Goal: Transaction & Acquisition: Book appointment/travel/reservation

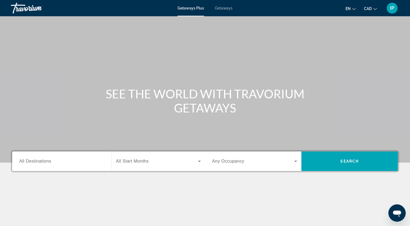
click at [219, 9] on span "Getaways" at bounding box center [224, 8] width 18 height 4
click at [73, 166] on div "Search widget" at bounding box center [61, 161] width 85 height 15
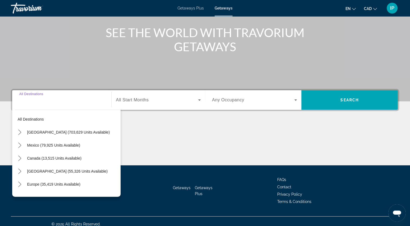
scroll to position [67, 0]
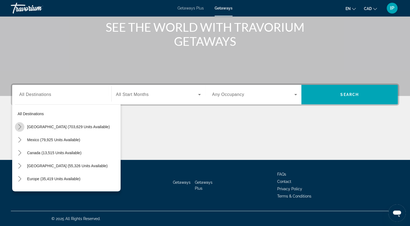
click at [20, 125] on icon "Toggle United States (703,629 units available) submenu" at bounding box center [19, 126] width 3 height 5
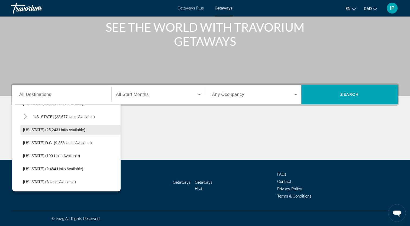
scroll to position [517, 0]
click at [164, 135] on div "Main content" at bounding box center [205, 139] width 388 height 41
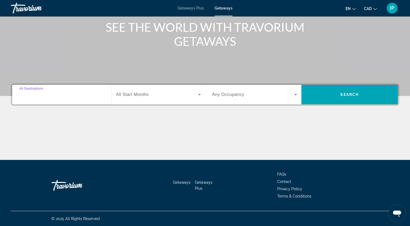
click at [50, 97] on input "Destination All Destinations" at bounding box center [61, 95] width 85 height 7
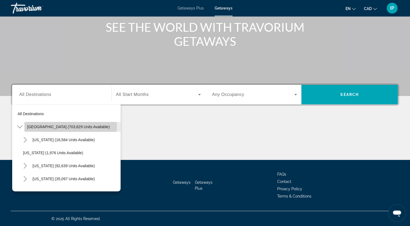
click at [44, 126] on span "United States (703,629 units available)" at bounding box center [68, 127] width 83 height 4
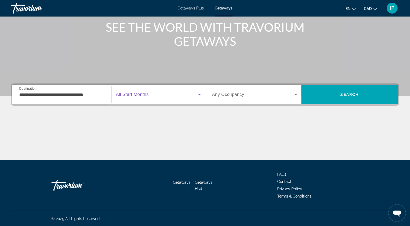
click at [201, 95] on icon "Search widget" at bounding box center [199, 94] width 7 height 7
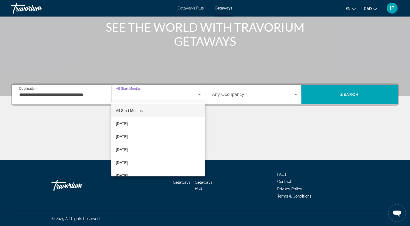
click at [90, 93] on div at bounding box center [205, 113] width 410 height 226
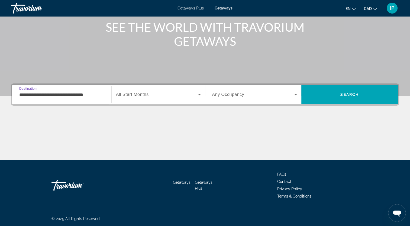
click at [104, 96] on input "**********" at bounding box center [61, 95] width 85 height 7
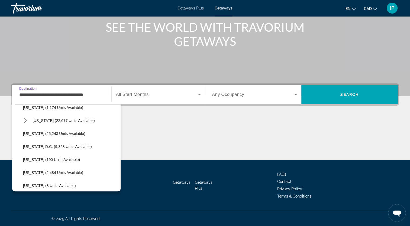
scroll to position [514, 0]
click at [51, 134] on span "Washington (25,243 units available)" at bounding box center [54, 133] width 62 height 4
type input "**********"
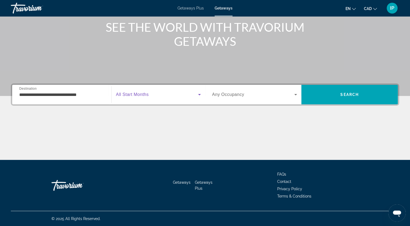
click at [199, 93] on icon "Search widget" at bounding box center [199, 94] width 7 height 7
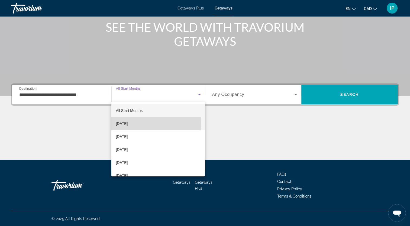
click at [128, 123] on span "October 2025" at bounding box center [122, 123] width 12 height 7
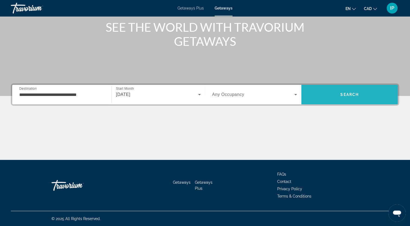
click at [350, 98] on span "Search" at bounding box center [349, 94] width 96 height 13
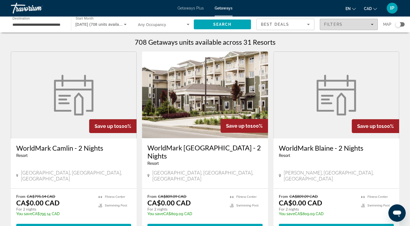
click at [370, 25] on div "Filters" at bounding box center [348, 24] width 49 height 4
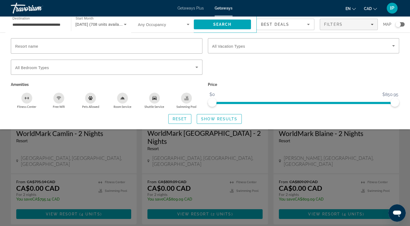
scroll to position [212, 0]
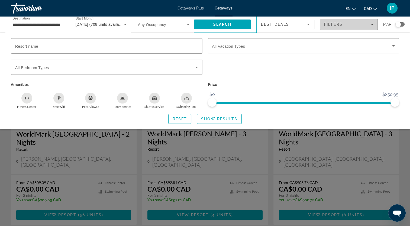
click at [367, 22] on span "Filters" at bounding box center [348, 24] width 57 height 13
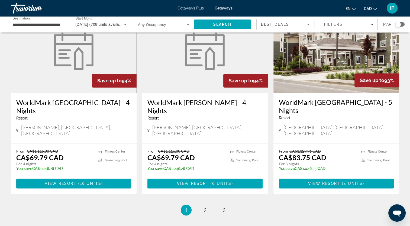
scroll to position [651, 0]
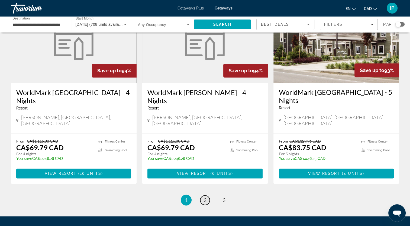
click at [205, 197] on span "2" at bounding box center [205, 200] width 3 height 6
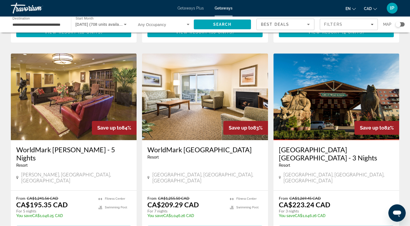
scroll to position [667, 0]
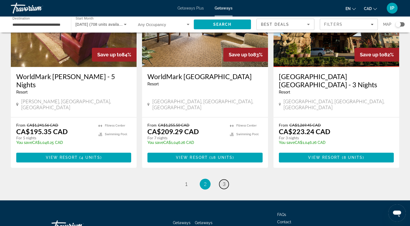
click at [223, 181] on span "3" at bounding box center [224, 184] width 3 height 6
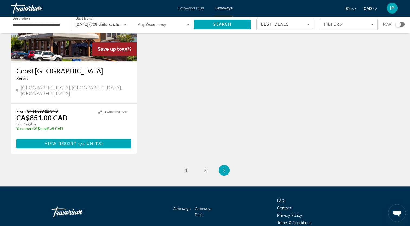
scroll to position [474, 0]
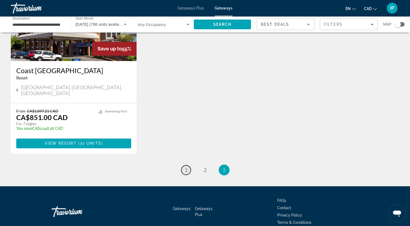
click at [186, 167] on span "1" at bounding box center [186, 170] width 3 height 6
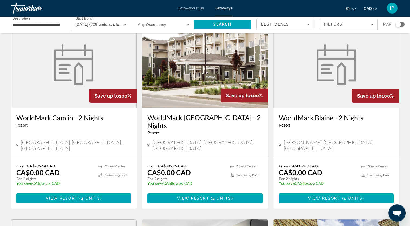
scroll to position [31, 0]
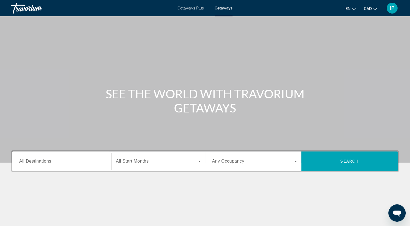
click at [190, 9] on span "Getaways Plus" at bounding box center [190, 8] width 26 height 4
click at [96, 156] on div "Search widget" at bounding box center [61, 161] width 85 height 15
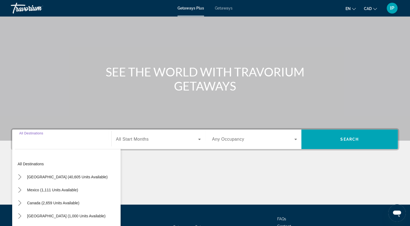
scroll to position [67, 0]
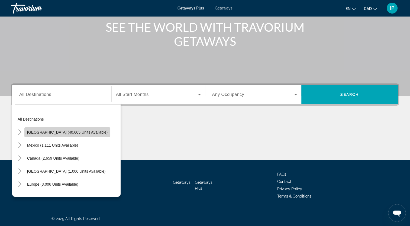
click at [69, 134] on span "United States (40,605 units available)" at bounding box center [67, 132] width 80 height 4
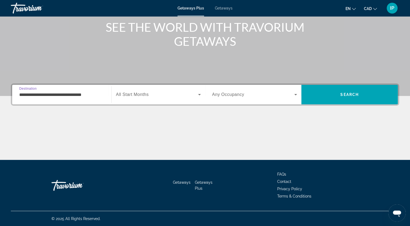
click at [83, 95] on input "**********" at bounding box center [61, 95] width 85 height 7
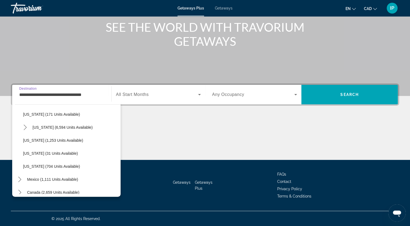
scroll to position [460, 0]
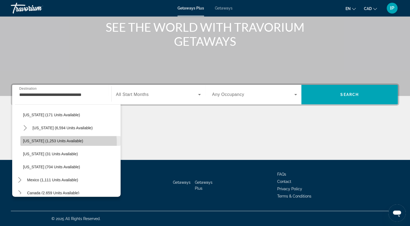
click at [57, 142] on span "Washington (1,253 units available)" at bounding box center [53, 141] width 60 height 4
type input "**********"
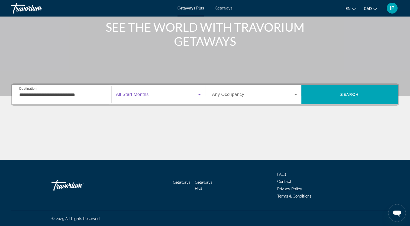
click at [198, 96] on icon "Search widget" at bounding box center [199, 94] width 7 height 7
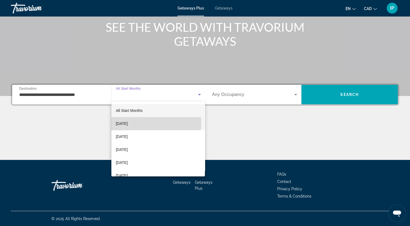
click at [155, 123] on mat-option "October 2025" at bounding box center [157, 123] width 93 height 13
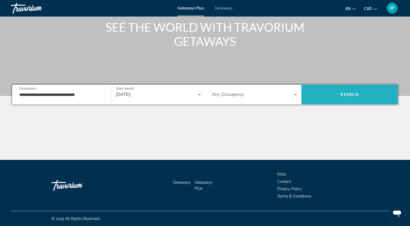
click at [345, 93] on span "Search" at bounding box center [349, 94] width 18 height 4
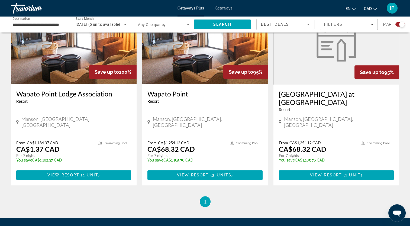
scroll to position [222, 0]
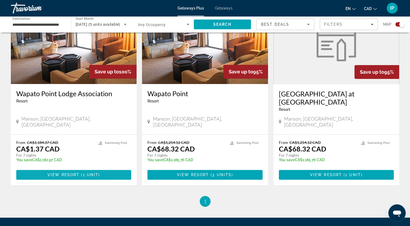
click at [76, 173] on span "View Resort" at bounding box center [63, 175] width 32 height 4
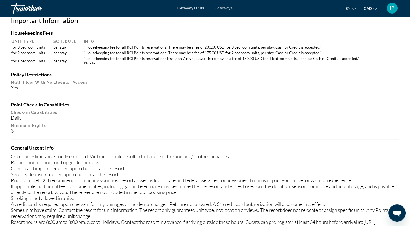
scroll to position [506, 0]
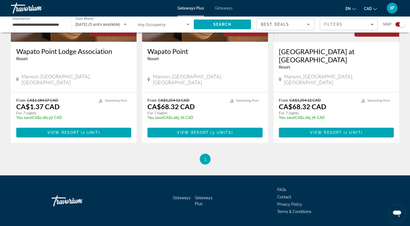
scroll to position [265, 0]
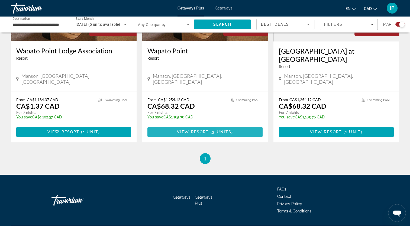
click at [230, 130] on span "3 units" at bounding box center [221, 132] width 19 height 4
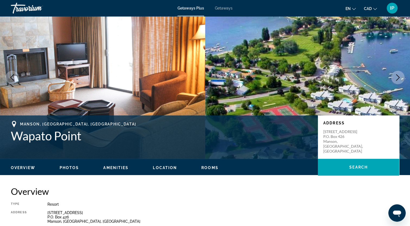
scroll to position [6, 0]
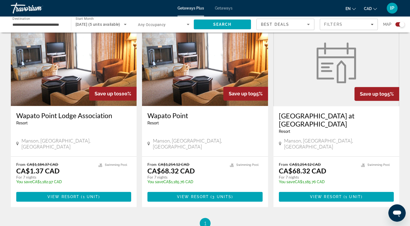
scroll to position [201, 0]
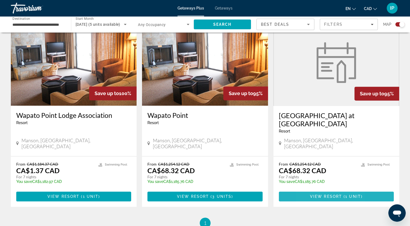
click at [310, 194] on span "View Resort" at bounding box center [326, 196] width 32 height 4
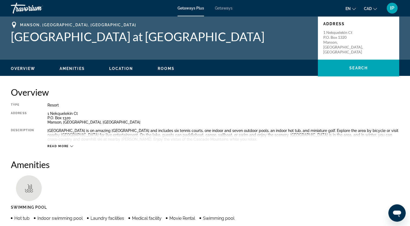
click at [222, 6] on span "Getaways" at bounding box center [224, 8] width 18 height 4
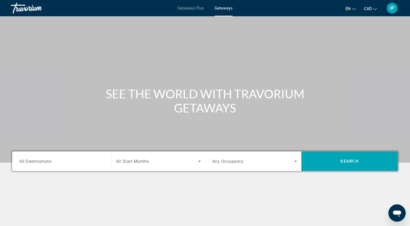
click at [56, 162] on input "Destination All Destinations" at bounding box center [61, 161] width 85 height 7
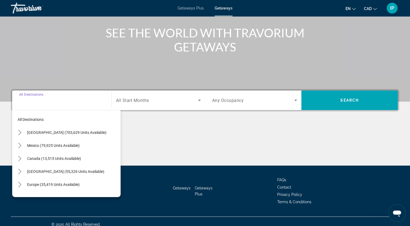
scroll to position [67, 0]
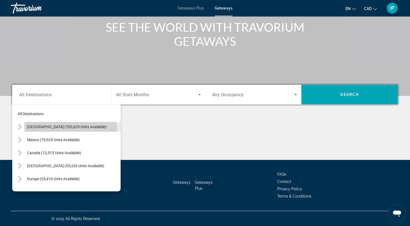
click at [56, 131] on span "Select destination: United States (703,629 units available)" at bounding box center [72, 126] width 96 height 13
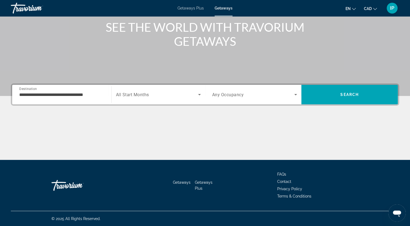
click at [88, 99] on div "**********" at bounding box center [61, 94] width 85 height 15
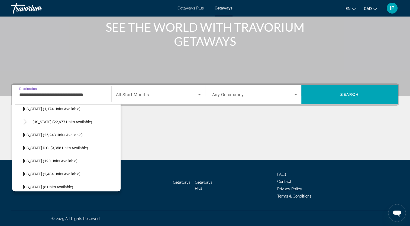
scroll to position [512, 0]
click at [59, 134] on span "Washington (25,243 units available)" at bounding box center [53, 135] width 60 height 4
type input "**********"
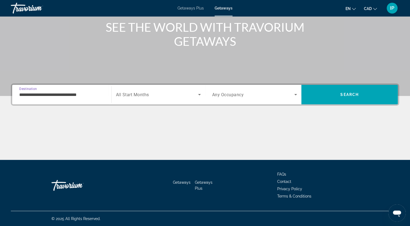
click at [199, 95] on icon "Search widget" at bounding box center [199, 94] width 3 height 1
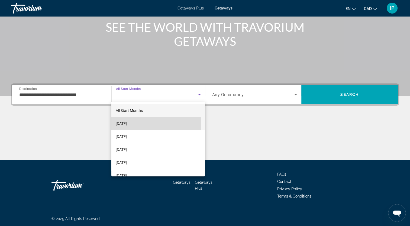
click at [141, 122] on mat-option "October 2025" at bounding box center [157, 123] width 93 height 13
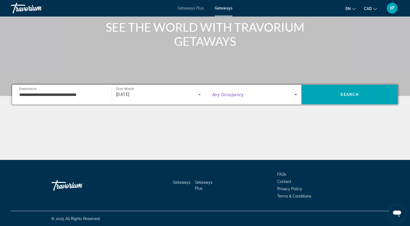
click at [293, 94] on icon "Search widget" at bounding box center [295, 94] width 7 height 7
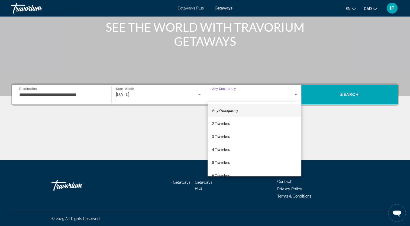
click at [347, 123] on div at bounding box center [205, 113] width 410 height 226
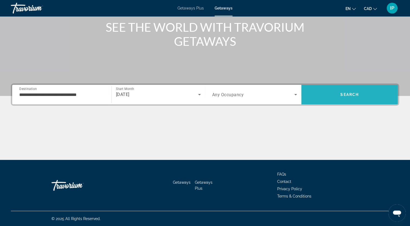
click at [359, 97] on span "Search" at bounding box center [349, 94] width 96 height 13
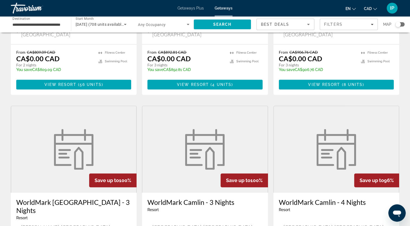
scroll to position [288, 0]
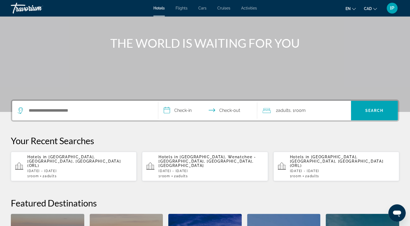
scroll to position [63, 0]
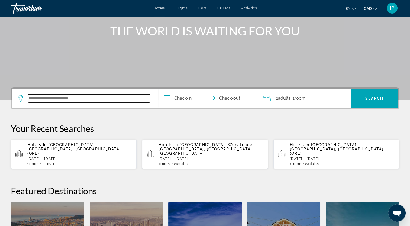
click at [104, 99] on input "Search hotel destination" at bounding box center [89, 98] width 122 height 8
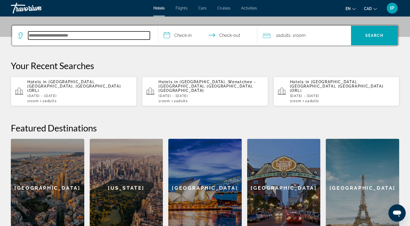
scroll to position [132, 0]
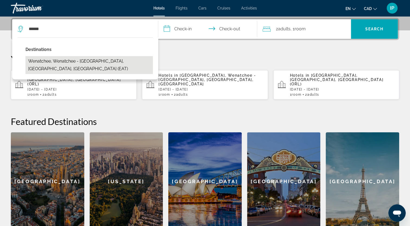
click at [64, 61] on button "Wenatchee, Wenatchee - [GEOGRAPHIC_DATA], [GEOGRAPHIC_DATA], [GEOGRAPHIC_DATA] …" at bounding box center [88, 65] width 127 height 18
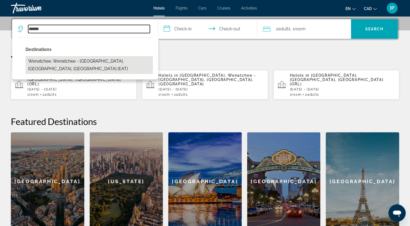
type input "**********"
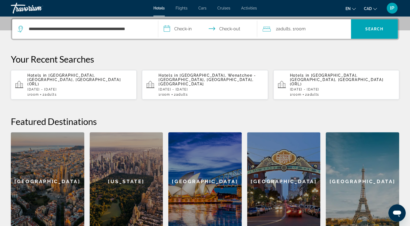
click at [186, 28] on input "**********" at bounding box center [208, 29] width 101 height 21
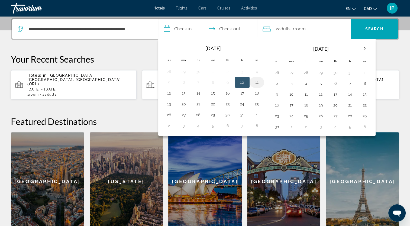
click at [257, 85] on button "11" at bounding box center [257, 83] width 9 height 8
click at [181, 96] on button "13" at bounding box center [183, 93] width 9 height 8
type input "**********"
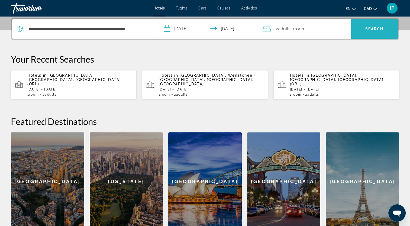
click at [360, 31] on span "Search" at bounding box center [374, 28] width 47 height 13
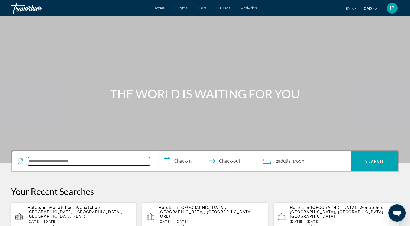
click at [60, 162] on input "Search hotel destination" at bounding box center [89, 161] width 122 height 8
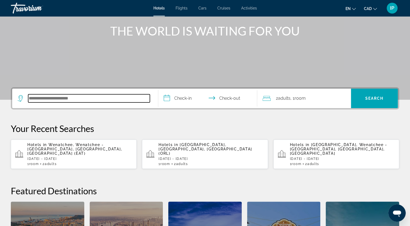
scroll to position [132, 0]
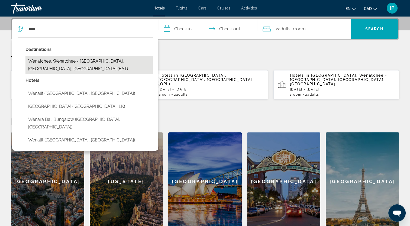
click at [82, 65] on button "Wenatchee, Wenatchee - [GEOGRAPHIC_DATA], [GEOGRAPHIC_DATA], [GEOGRAPHIC_DATA] …" at bounding box center [88, 65] width 127 height 18
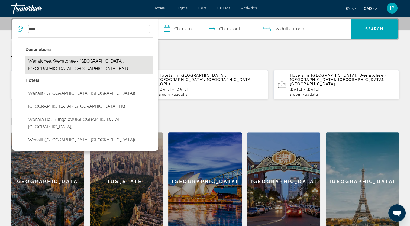
type input "**********"
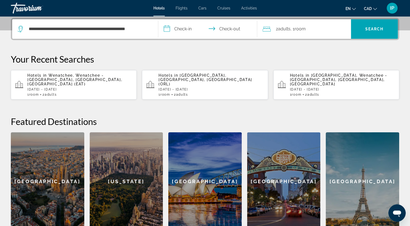
click at [192, 33] on input "**********" at bounding box center [208, 29] width 101 height 21
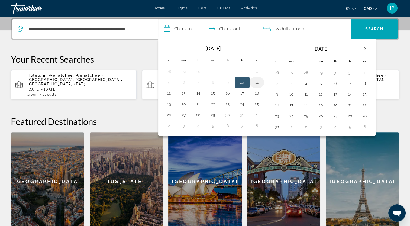
click at [256, 83] on button "11" at bounding box center [257, 83] width 9 height 8
click at [188, 94] on button "13" at bounding box center [183, 93] width 9 height 8
type input "**********"
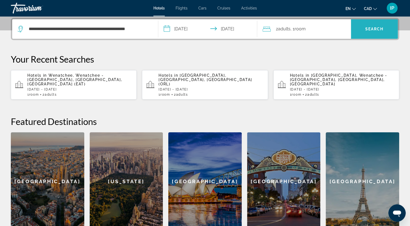
click at [363, 36] on span "Search" at bounding box center [374, 29] width 47 height 20
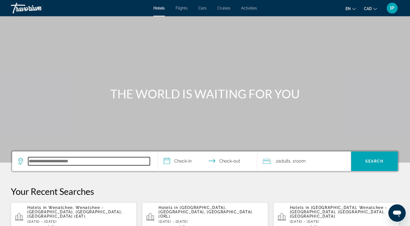
click at [86, 159] on input "Search hotel destination" at bounding box center [89, 161] width 122 height 8
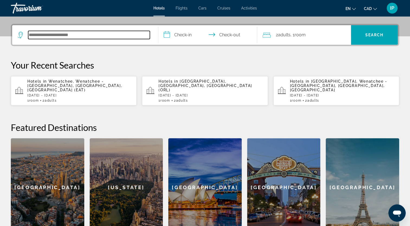
scroll to position [132, 0]
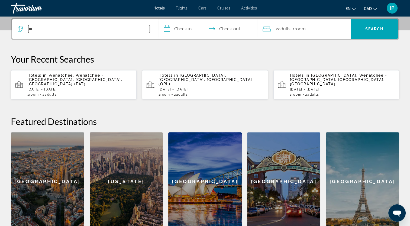
type input "*"
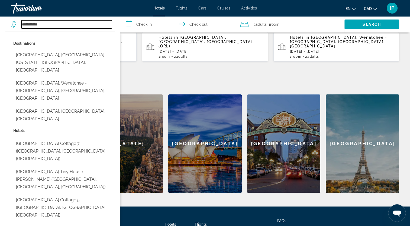
scroll to position [170, 0]
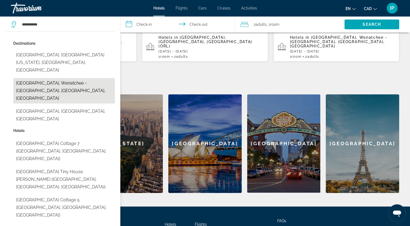
click at [79, 78] on button "[GEOGRAPHIC_DATA], Wenatchee - [GEOGRAPHIC_DATA], [GEOGRAPHIC_DATA], [GEOGRAPHI…" at bounding box center [64, 90] width 102 height 25
type input "**********"
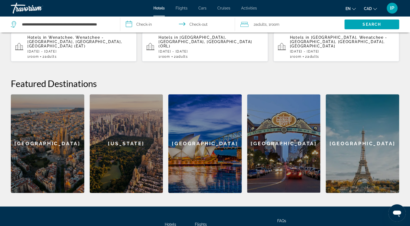
click at [144, 25] on input "**********" at bounding box center [178, 25] width 117 height 18
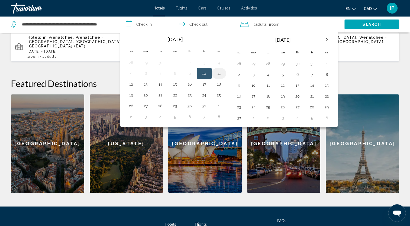
click at [219, 72] on button "11" at bounding box center [219, 74] width 9 height 8
click at [148, 85] on button "13" at bounding box center [145, 84] width 9 height 8
type input "**********"
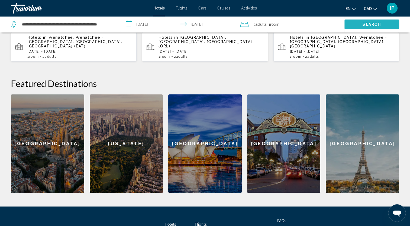
click at [368, 24] on span "Search" at bounding box center [372, 24] width 18 height 4
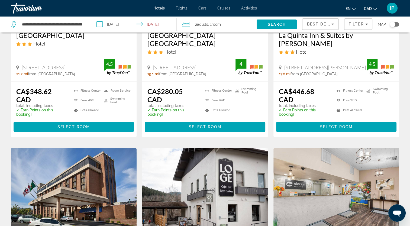
scroll to position [324, 0]
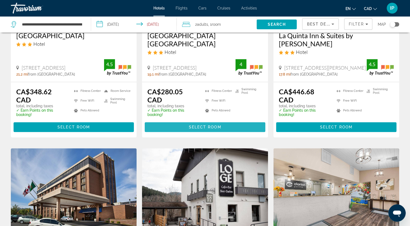
click at [211, 121] on span "Main content" at bounding box center [205, 127] width 120 height 13
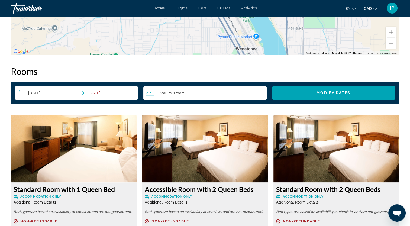
scroll to position [648, 0]
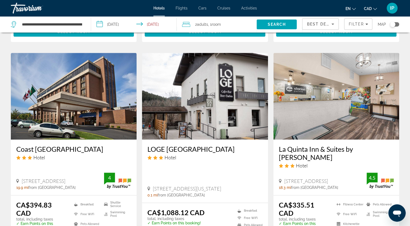
scroll to position [479, 0]
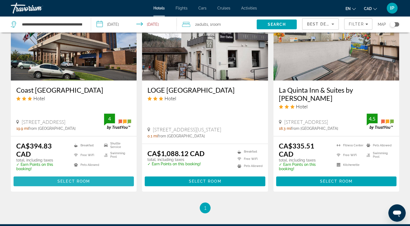
click at [74, 179] on span "Select Room" at bounding box center [73, 181] width 33 height 4
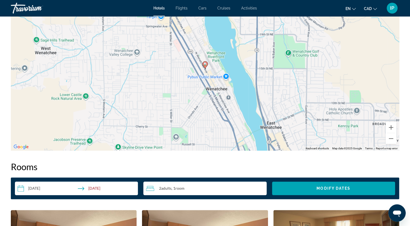
scroll to position [535, 0]
